Goal: Check status: Check status

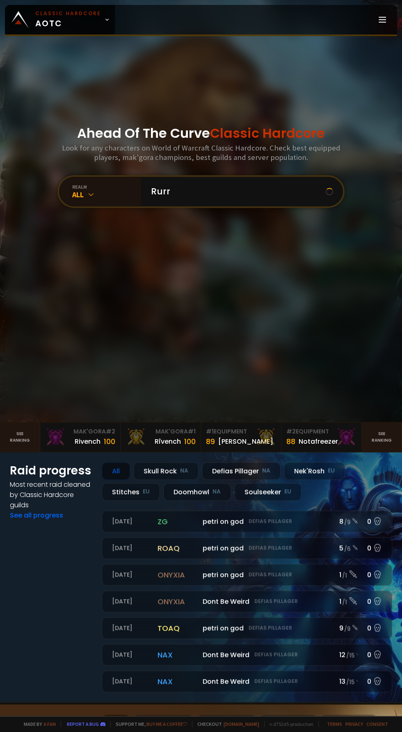
scroll to position [98, 0]
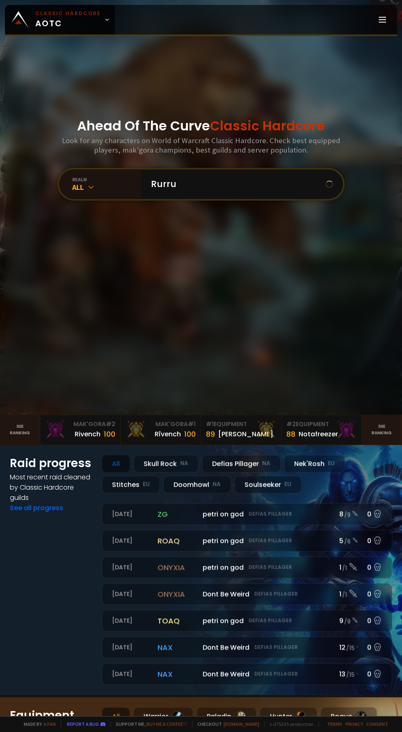
type input "Rurrur"
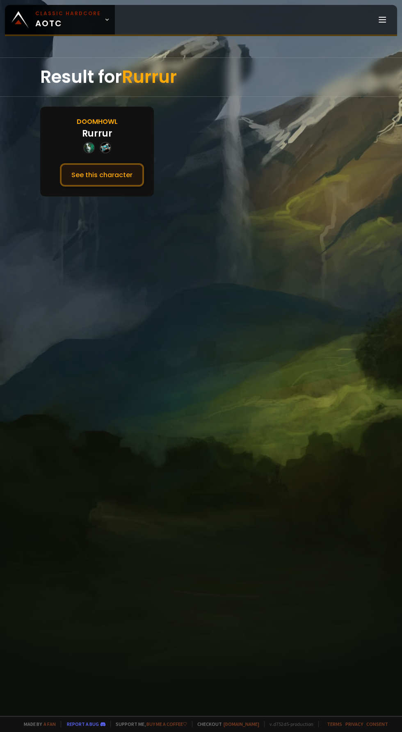
click at [118, 171] on button "See this character" at bounding box center [102, 174] width 84 height 23
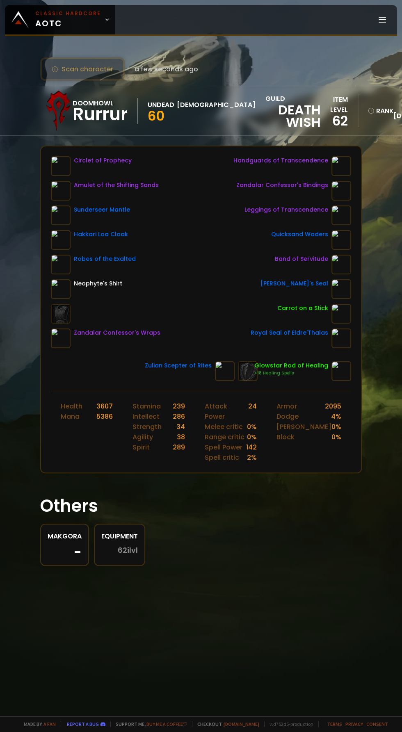
click at [305, 362] on div "Glowstar Rod of Healing" at bounding box center [291, 365] width 74 height 9
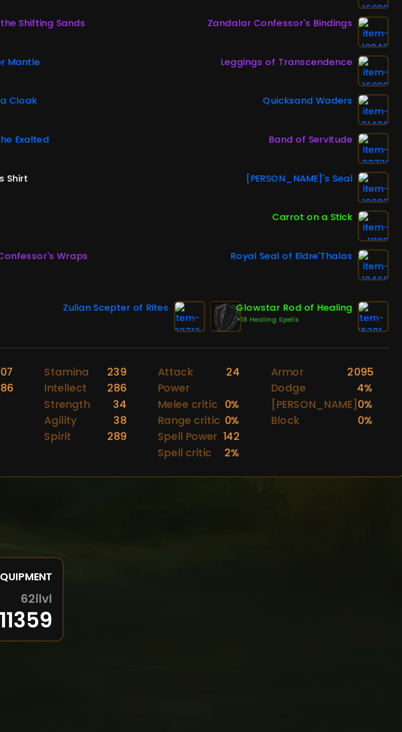
click at [246, 371] on div at bounding box center [248, 371] width 20 height 20
